Goal: Task Accomplishment & Management: Manage account settings

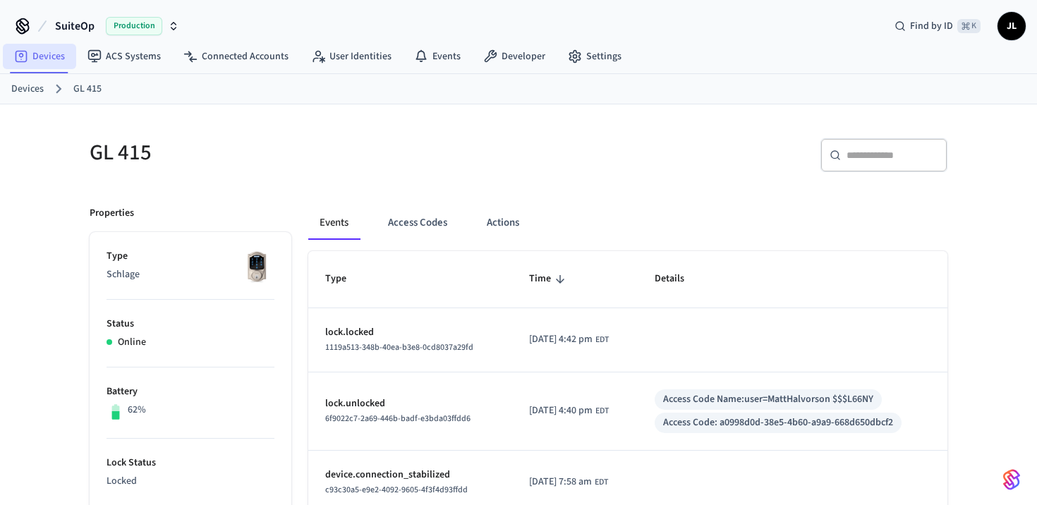
click at [49, 50] on link "Devices" at bounding box center [39, 56] width 73 height 25
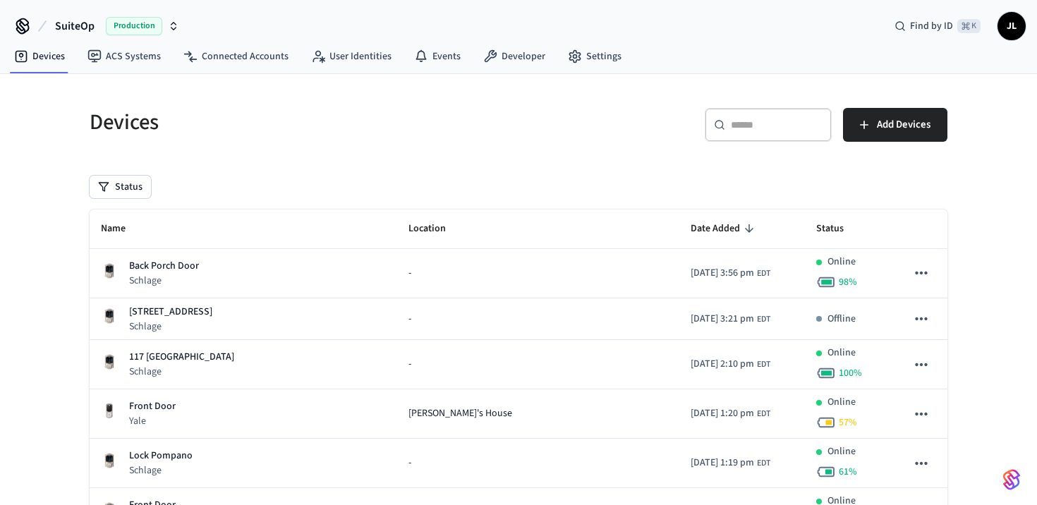
click at [790, 120] on input "text" at bounding box center [777, 125] width 92 height 14
paste input "**********"
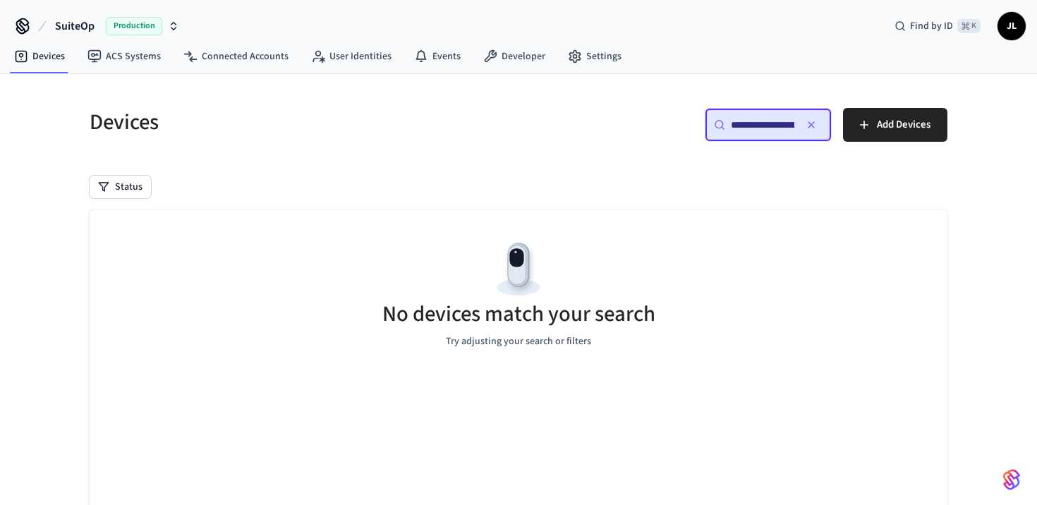
scroll to position [0, 107]
type input "**********"
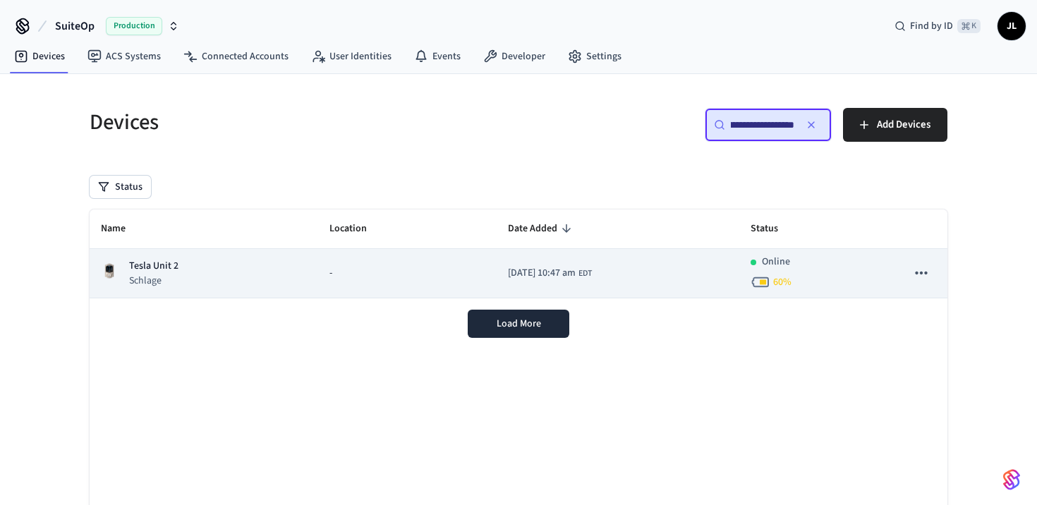
click at [620, 260] on td "[DATE] 10:47 am EDT" at bounding box center [618, 273] width 243 height 49
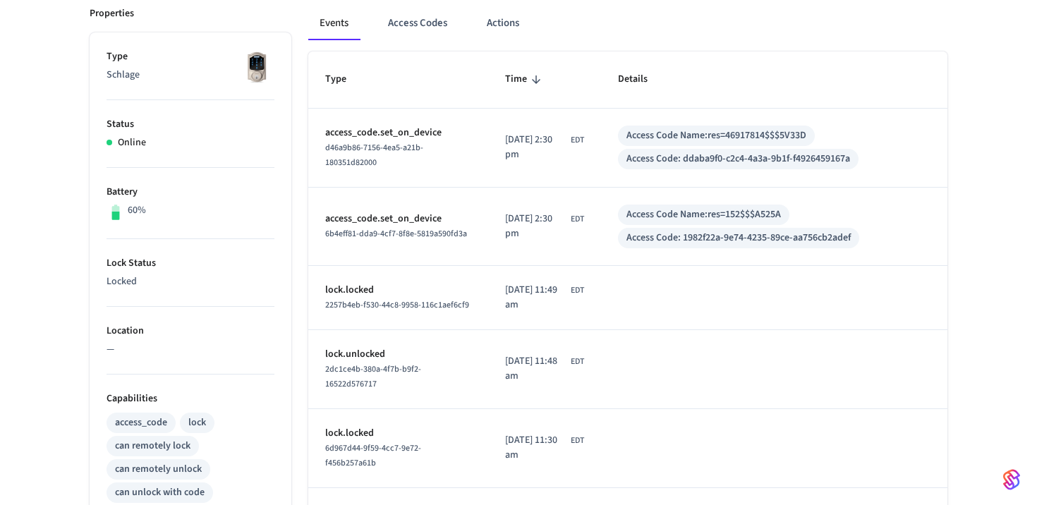
scroll to position [196, 0]
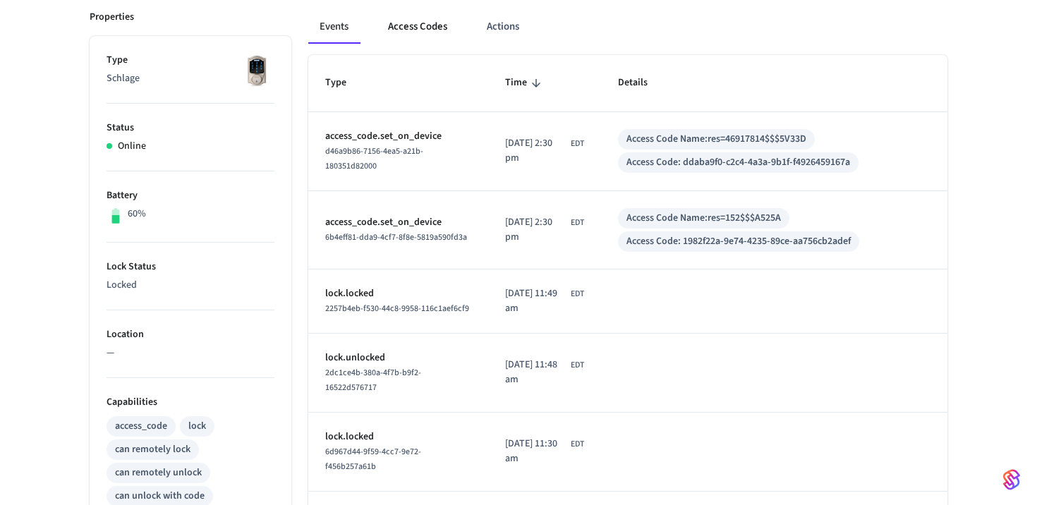
click at [415, 19] on button "Access Codes" at bounding box center [418, 27] width 82 height 34
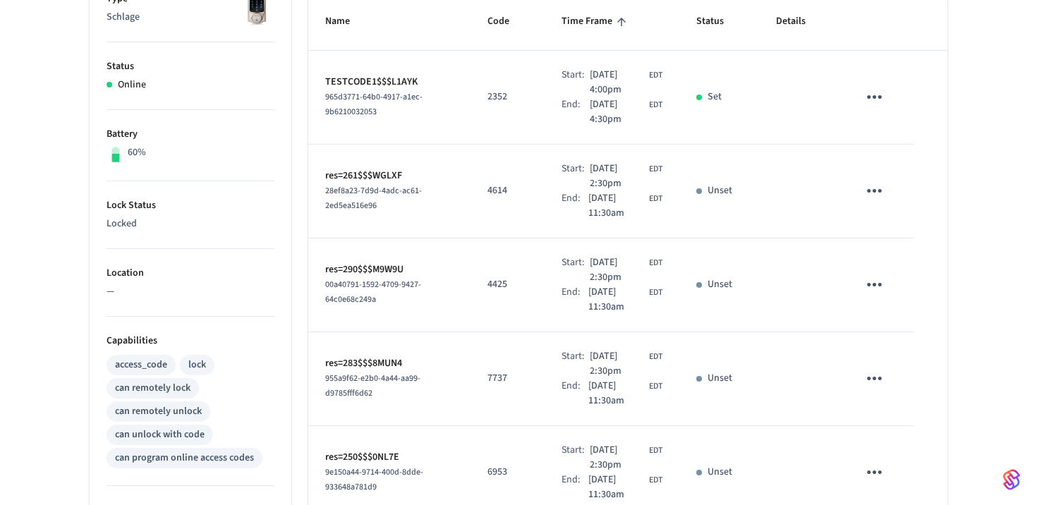
scroll to position [0, 0]
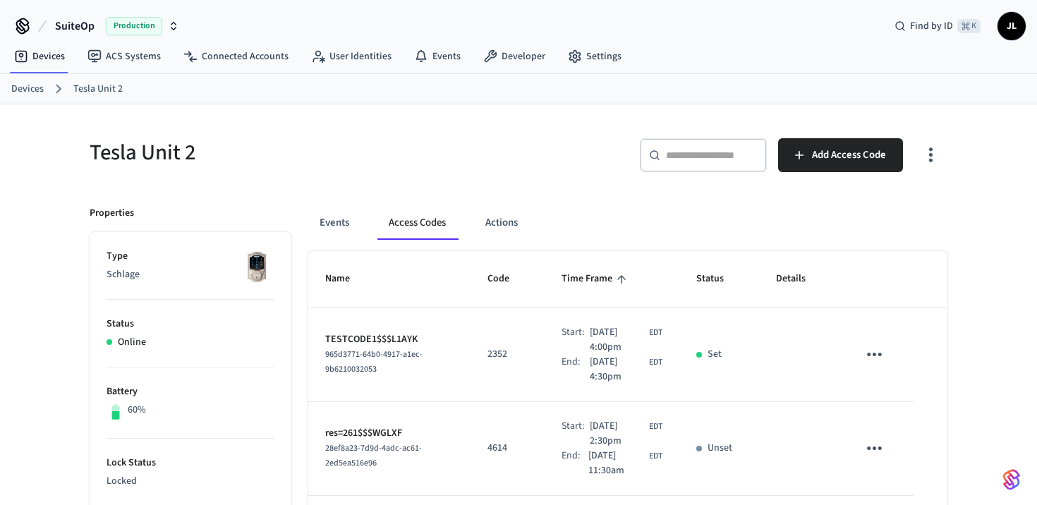
click at [705, 152] on input "text" at bounding box center [712, 155] width 92 height 14
paste input "***"
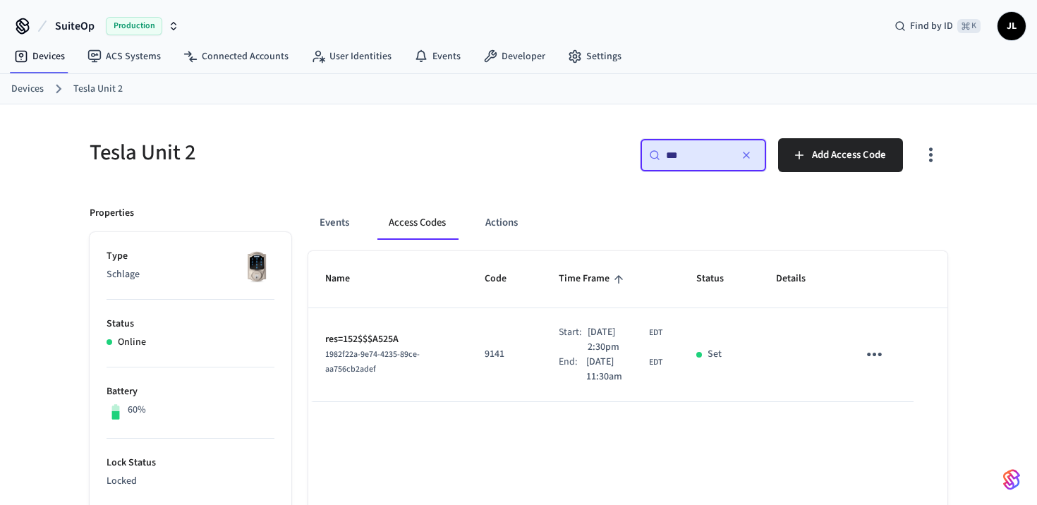
type input "***"
click at [712, 350] on p "Set" at bounding box center [714, 354] width 14 height 15
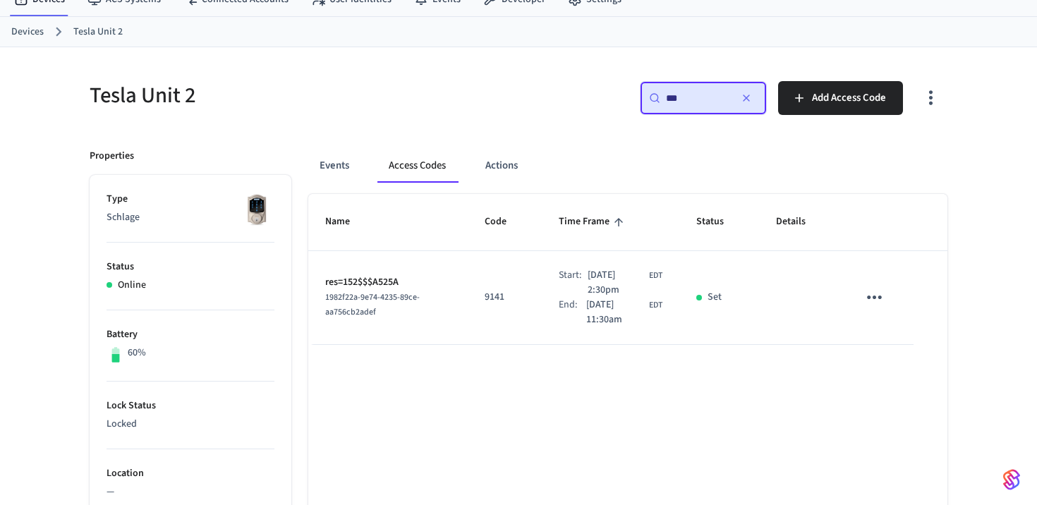
scroll to position [72, 0]
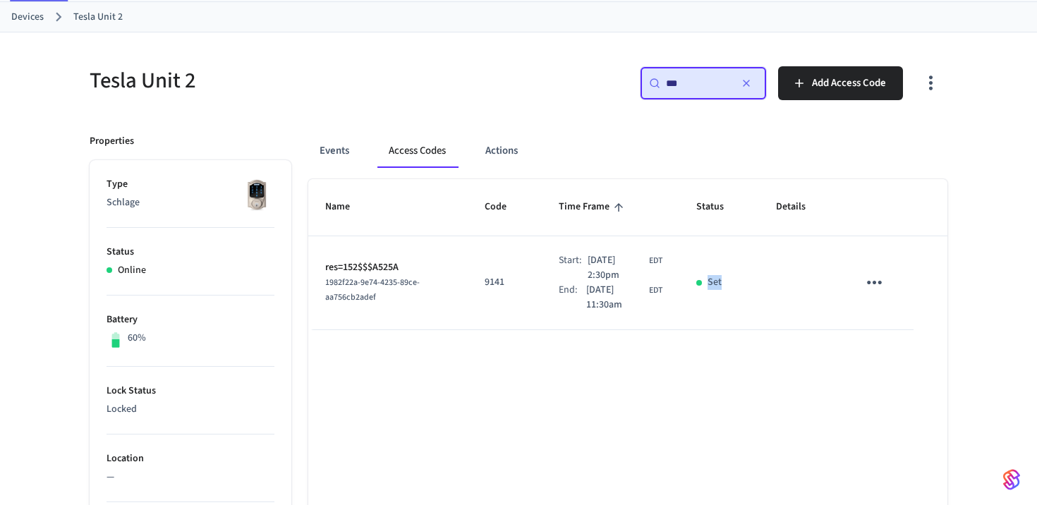
drag, startPoint x: 731, startPoint y: 279, endPoint x: 702, endPoint y: 278, distance: 28.9
click at [702, 278] on div "Set" at bounding box center [719, 282] width 46 height 15
click at [351, 147] on button "Events" at bounding box center [334, 151] width 52 height 34
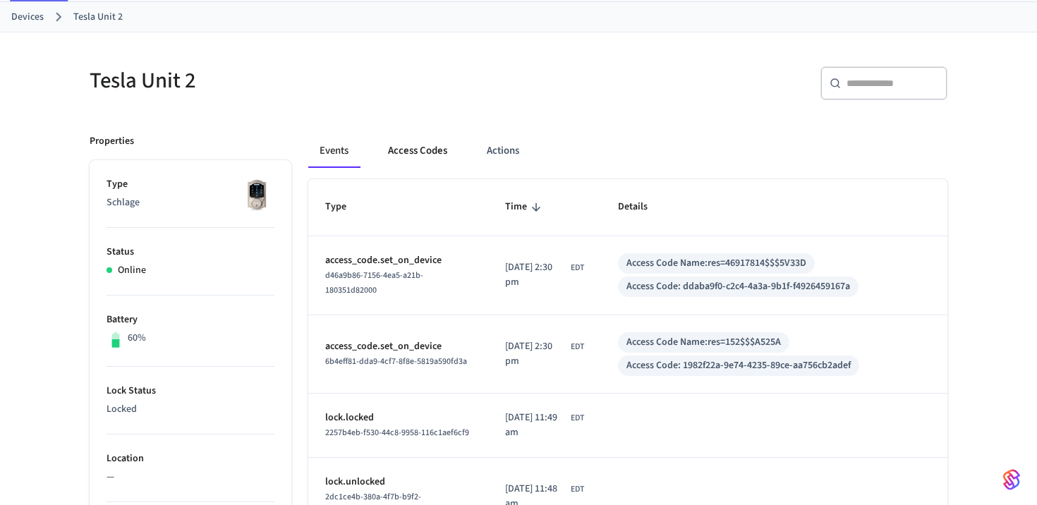
click at [401, 159] on button "Access Codes" at bounding box center [418, 151] width 82 height 34
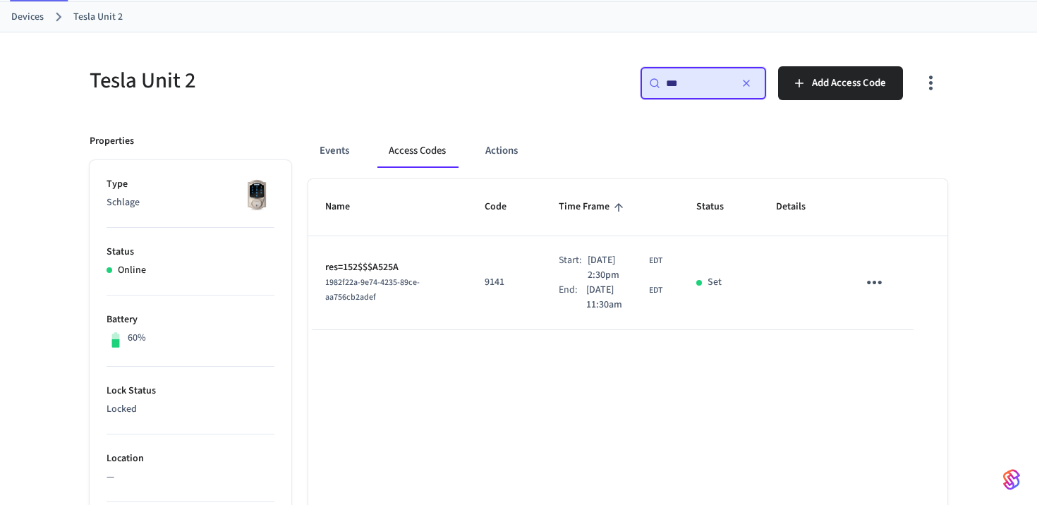
click at [750, 84] on icon "button" at bounding box center [746, 83] width 11 height 11
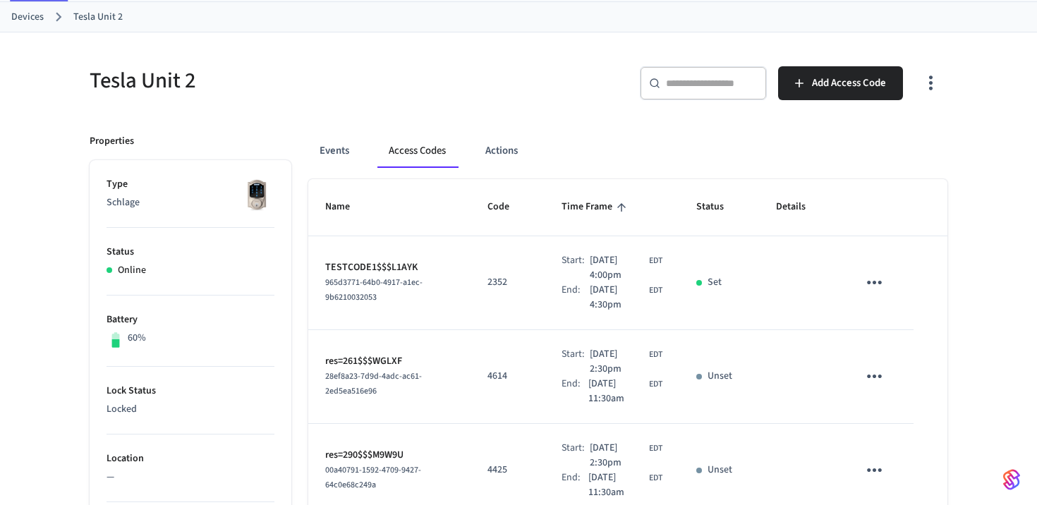
click at [620, 158] on div "Events Access Codes Actions" at bounding box center [627, 151] width 639 height 34
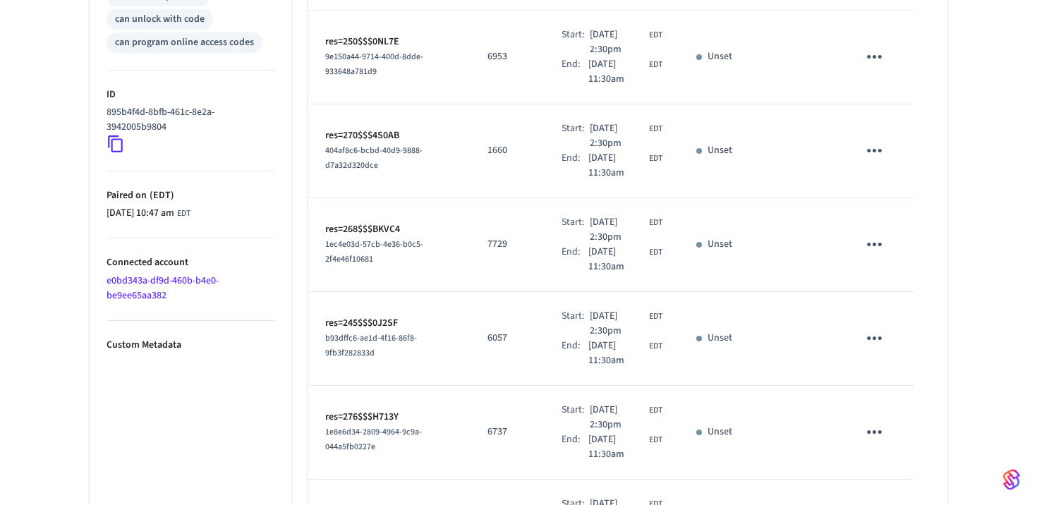
scroll to position [0, 0]
